Goal: Task Accomplishment & Management: Manage account settings

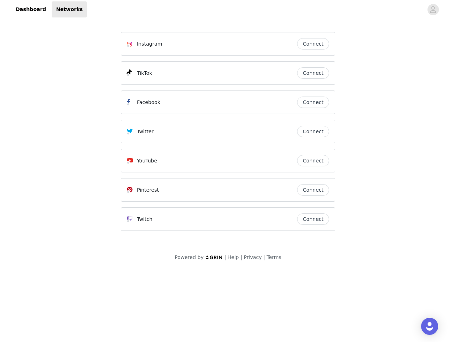
click at [228, 135] on div "Twitter" at bounding box center [212, 131] width 170 height 9
click at [228, 10] on div at bounding box center [255, 9] width 336 height 16
click at [433, 10] on icon "avatar" at bounding box center [432, 9] width 7 height 11
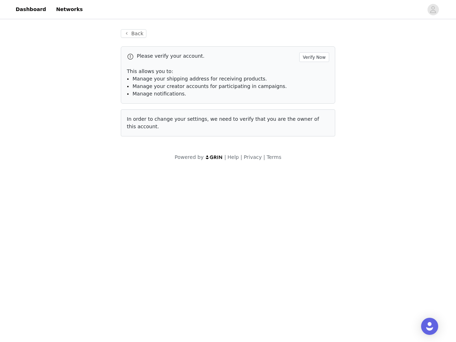
click at [313, 44] on div "Back Please verify your account. Verify Now This allows you to: Manage your shi…" at bounding box center [227, 83] width 231 height 124
click at [313, 73] on p "This allows you to:" at bounding box center [228, 71] width 202 height 7
click at [313, 102] on div "Please verify your account. Verify Now This allows you to: Manage your shipping…" at bounding box center [228, 74] width 214 height 57
